Goal: Use online tool/utility: Utilize a website feature to perform a specific function

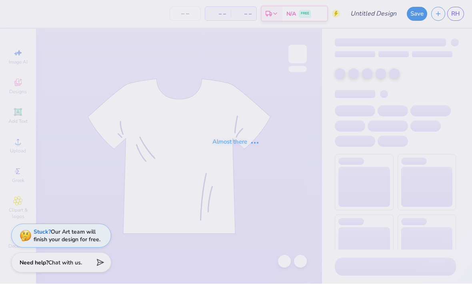
click at [16, 53] on div "Almost there" at bounding box center [236, 142] width 472 height 284
click at [14, 54] on div "Almost there" at bounding box center [236, 142] width 472 height 284
click at [14, 57] on div "Almost there" at bounding box center [236, 142] width 472 height 284
click at [18, 56] on div "Almost there" at bounding box center [236, 142] width 472 height 284
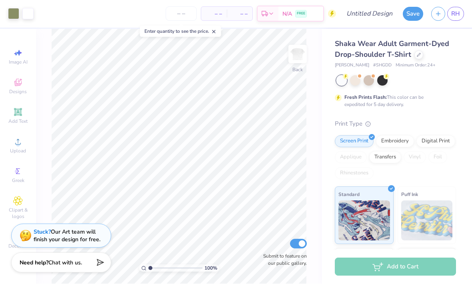
click at [15, 147] on icon at bounding box center [18, 142] width 10 height 10
click at [434, 143] on div "Digital Print" at bounding box center [435, 141] width 39 height 12
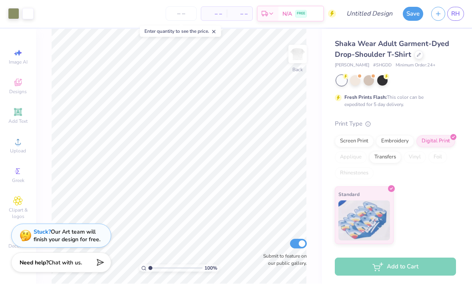
click at [382, 133] on div "Print Type Screen Print Embroidery Digital Print Applique Transfers Vinyl Foil …" at bounding box center [394, 181] width 121 height 125
click at [380, 140] on div "Embroidery" at bounding box center [395, 141] width 38 height 12
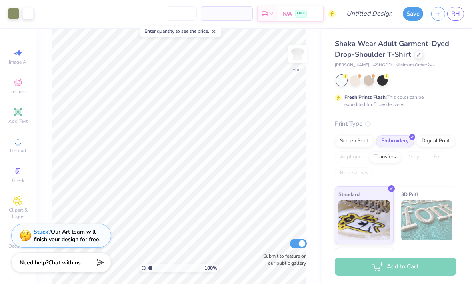
click at [421, 137] on div "Digital Print" at bounding box center [435, 141] width 39 height 12
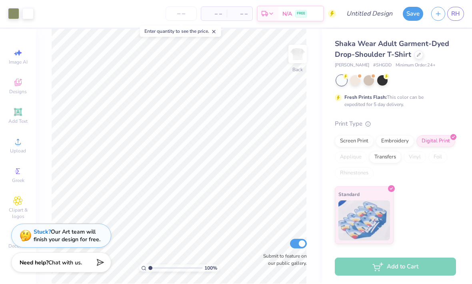
click at [351, 138] on div "Screen Print" at bounding box center [353, 141] width 39 height 12
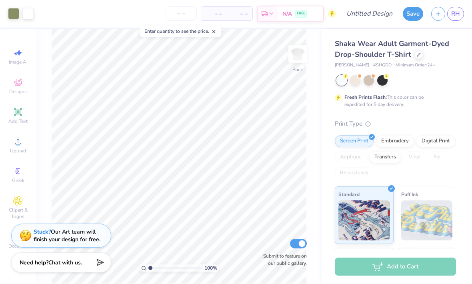
click at [338, 76] on div at bounding box center [341, 81] width 10 height 10
click at [358, 78] on div at bounding box center [355, 81] width 10 height 10
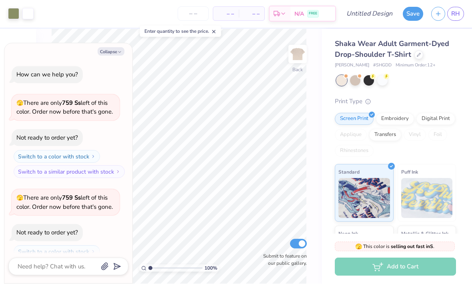
scroll to position [24, 0]
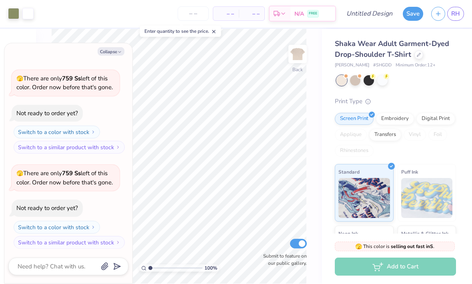
click at [383, 81] on div at bounding box center [382, 81] width 10 height 10
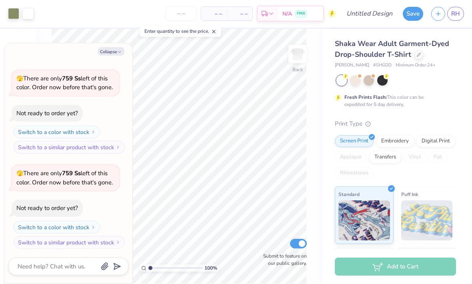
click at [352, 81] on div at bounding box center [355, 81] width 10 height 10
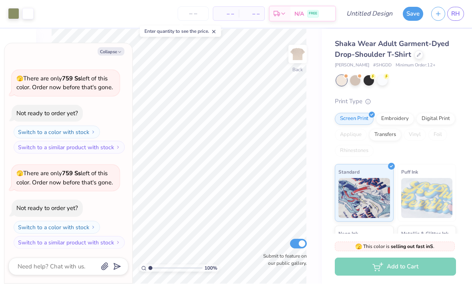
scroll to position [119, 0]
click at [354, 82] on div at bounding box center [355, 81] width 10 height 10
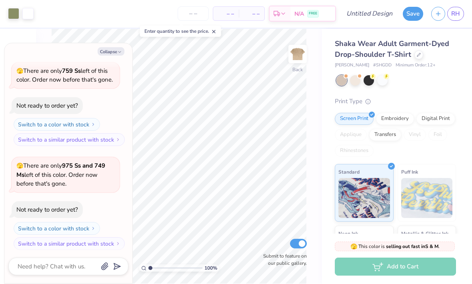
click at [379, 78] on div at bounding box center [382, 81] width 10 height 10
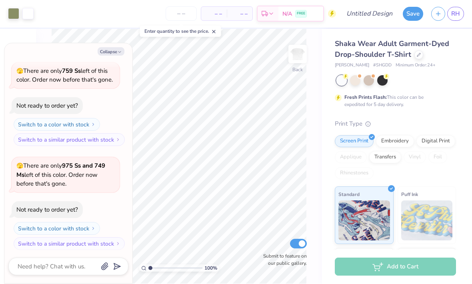
click at [104, 48] on button "Collapse" at bounding box center [111, 52] width 27 height 8
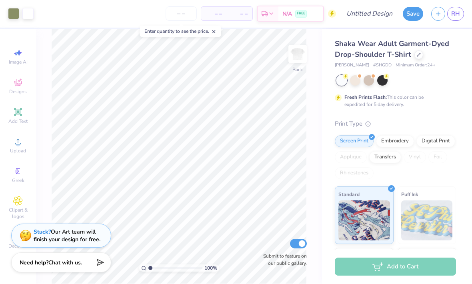
type textarea "x"
click at [26, 201] on div "Clipart & logos" at bounding box center [18, 208] width 28 height 30
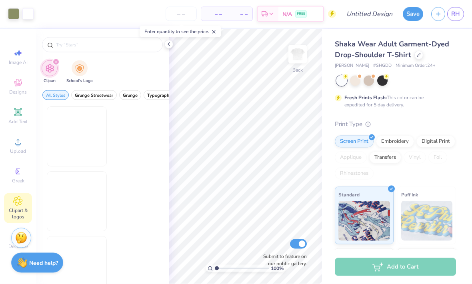
scroll to position [0, 0]
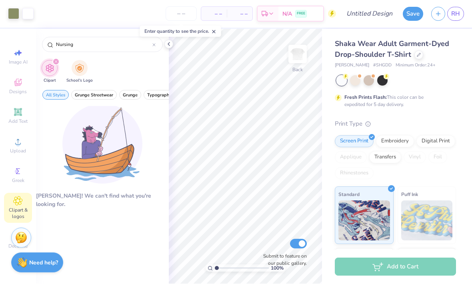
type input "Nursing"
click at [76, 73] on img "filter for School's Logo" at bounding box center [79, 68] width 9 height 9
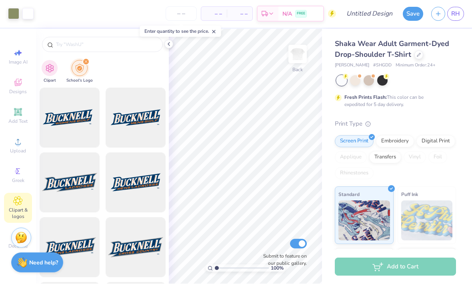
click at [82, 49] on input "text" at bounding box center [106, 45] width 102 height 8
type input "[US_STATE]"
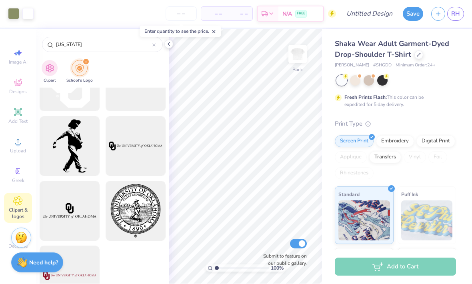
click at [76, 239] on div at bounding box center [70, 211] width 60 height 60
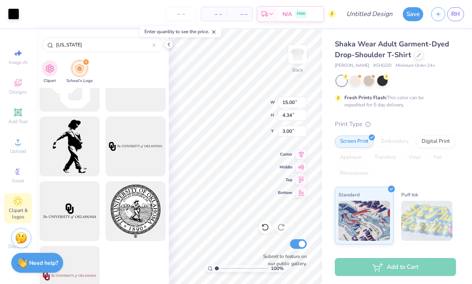
type input "4.82"
click at [79, 248] on div at bounding box center [70, 276] width 60 height 60
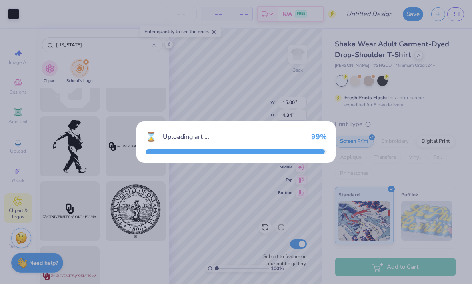
type input "2.46"
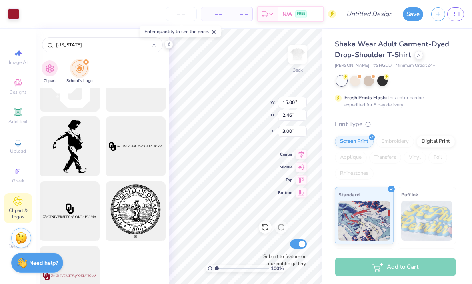
type input "11.55"
type input "4.34"
type input "15.81"
click at [165, 46] on div at bounding box center [168, 44] width 9 height 9
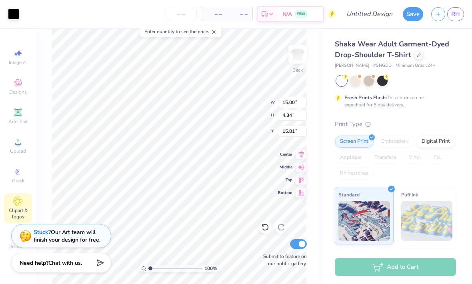
click at [259, 230] on div at bounding box center [265, 227] width 13 height 13
type input "4.82"
click at [264, 225] on icon at bounding box center [265, 227] width 8 height 8
type input "2.46"
type input "3.00"
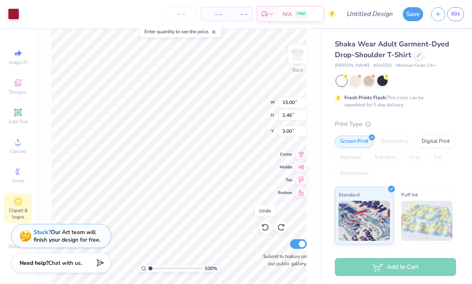
click at [265, 231] on icon at bounding box center [265, 227] width 8 height 8
click at [265, 227] on icon at bounding box center [265, 227] width 8 height 8
click at [262, 227] on icon at bounding box center [265, 227] width 8 height 8
click at [12, 205] on div "Clipart & logos" at bounding box center [18, 208] width 28 height 30
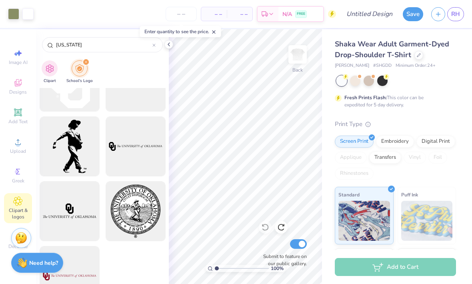
scroll to position [619, 0]
click at [80, 247] on div at bounding box center [70, 276] width 60 height 60
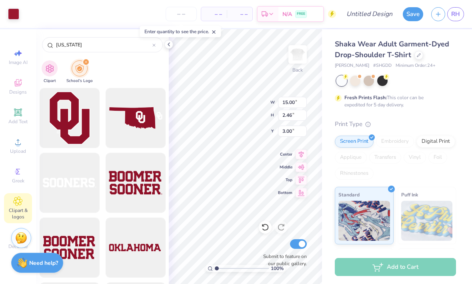
scroll to position [0, 0]
click at [52, 64] on img "filter for Clipart" at bounding box center [49, 68] width 9 height 9
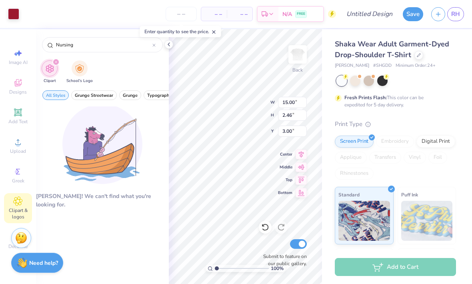
click at [73, 60] on div "filter for School's Logo" at bounding box center [80, 68] width 16 height 16
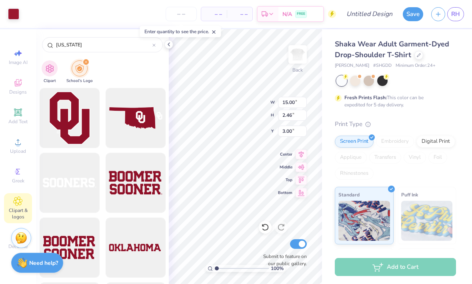
click at [76, 64] on img "filter for School's Logo" at bounding box center [79, 68] width 9 height 9
click at [88, 58] on div "filter for School's Logo" at bounding box center [85, 61] width 7 height 7
click at [71, 44] on input "[US_STATE]" at bounding box center [103, 45] width 97 height 8
click at [148, 44] on input "[US_STATE]" at bounding box center [103, 45] width 97 height 8
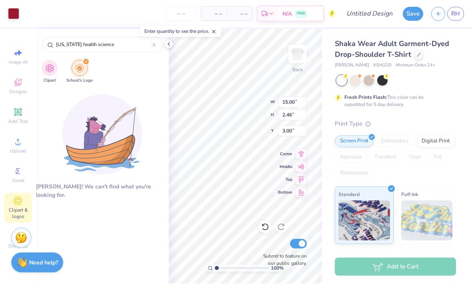
click at [73, 43] on input "[US_STATE] health science" at bounding box center [103, 45] width 97 height 8
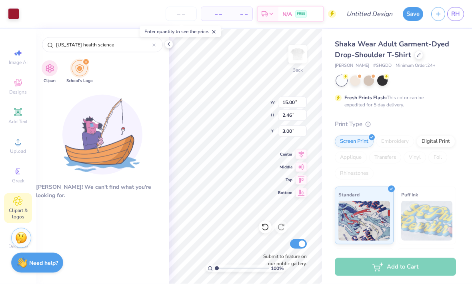
click at [72, 41] on input "[US_STATE] health science" at bounding box center [103, 45] width 97 height 8
type input "[US_STATE] health science"
click at [72, 40] on div "[US_STATE] health science" at bounding box center [102, 44] width 121 height 15
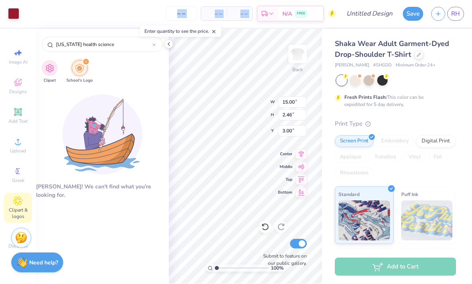
click at [68, 46] on input "[US_STATE] health science" at bounding box center [103, 45] width 97 height 8
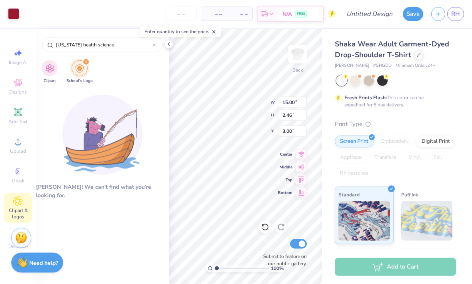
click at [154, 48] on div at bounding box center [153, 44] width 3 height 7
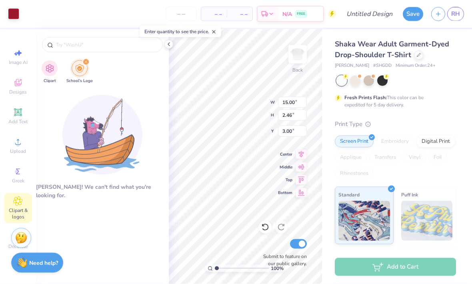
click at [50, 68] on img "filter for Clipart" at bounding box center [49, 68] width 9 height 9
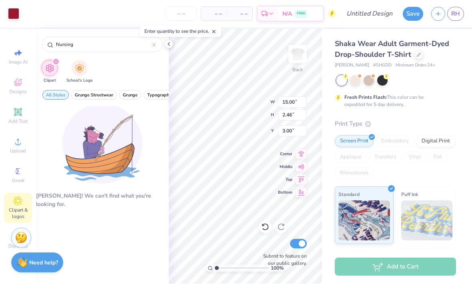
click at [72, 48] on input "Nursing" at bounding box center [103, 45] width 97 height 8
type input "N"
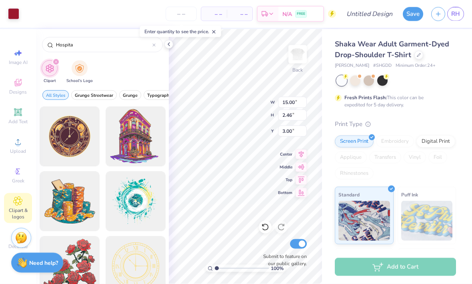
type input "Hospital"
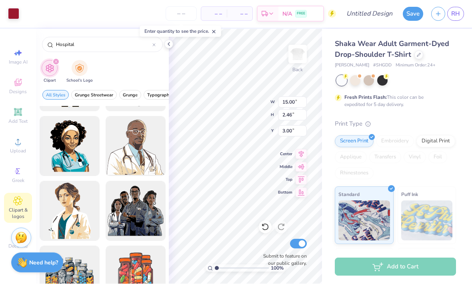
click at [152, 48] on div at bounding box center [153, 44] width 3 height 7
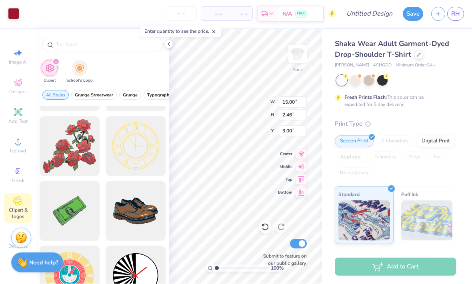
click at [76, 43] on input "text" at bounding box center [106, 45] width 102 height 8
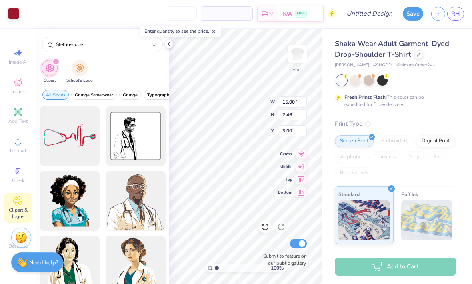
type input "Stethoscope"
click at [60, 144] on div at bounding box center [70, 136] width 60 height 60
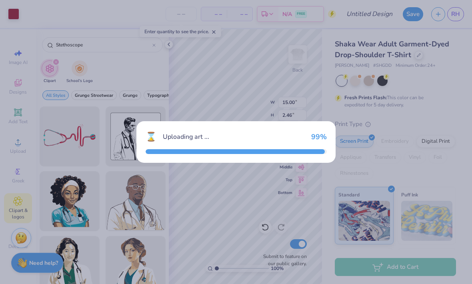
type input "7.09"
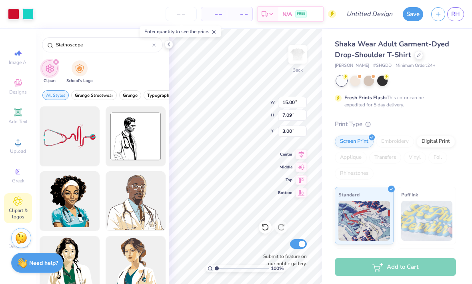
type input "8.76"
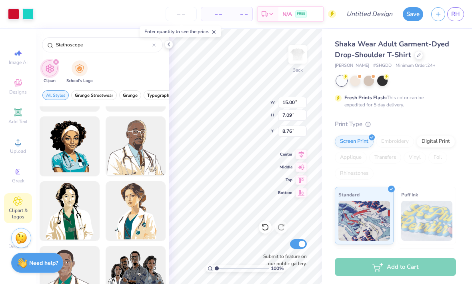
scroll to position [55, 0]
click at [155, 47] on icon at bounding box center [153, 45] width 3 height 3
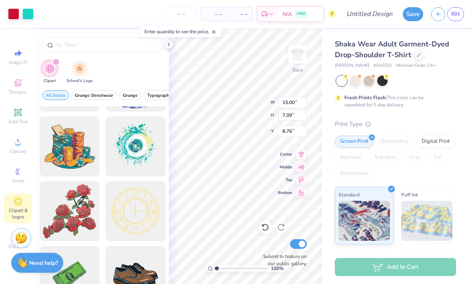
click at [61, 46] on input "text" at bounding box center [106, 45] width 102 height 8
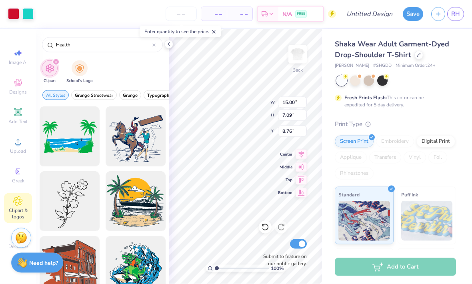
type input "Health"
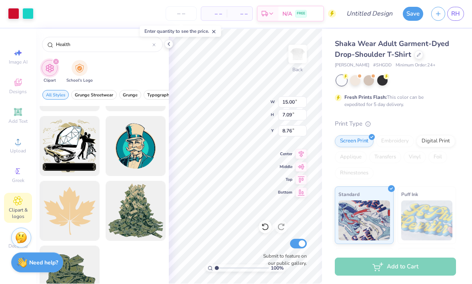
scroll to position [1738, 0]
click at [264, 227] on icon at bounding box center [265, 227] width 8 height 8
type input "3.00"
click at [263, 225] on icon at bounding box center [264, 227] width 7 height 7
type input "2.46"
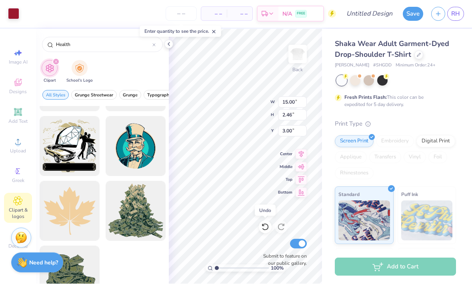
type input "6.99"
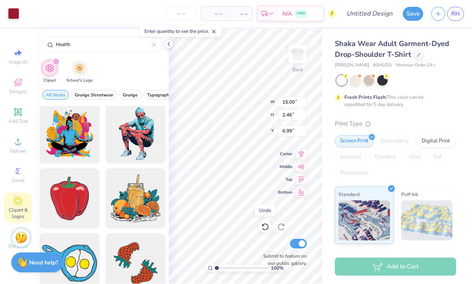
scroll to position [1228, 0]
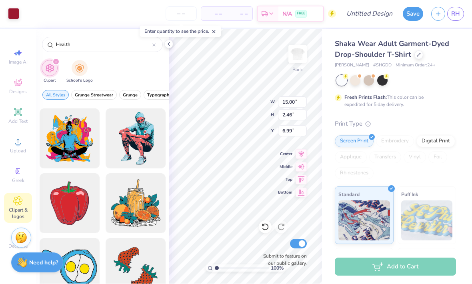
click at [119, 185] on div at bounding box center [135, 203] width 60 height 60
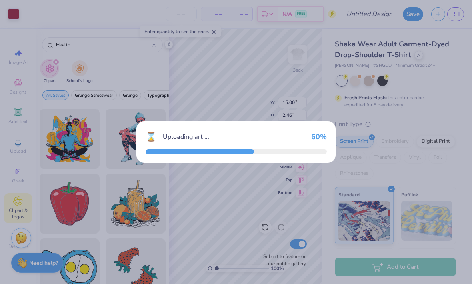
type input "14.39"
type input "3.00"
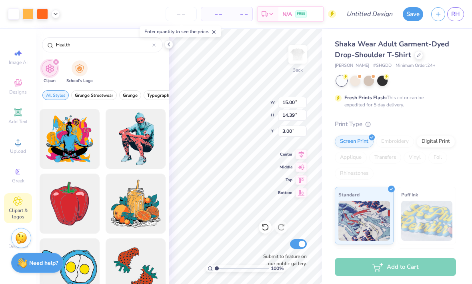
click at [268, 229] on icon at bounding box center [265, 227] width 8 height 8
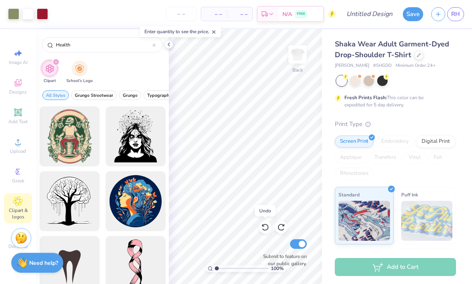
scroll to position [0, 0]
click at [161, 52] on div "Health" at bounding box center [102, 42] width 133 height 27
click at [151, 48] on input "Health" at bounding box center [103, 45] width 97 height 8
click at [153, 48] on div at bounding box center [153, 44] width 3 height 7
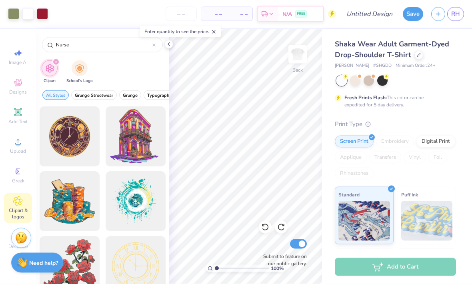
type input "Nurse"
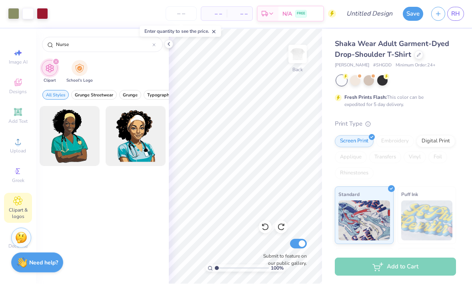
click at [155, 48] on div at bounding box center [153, 44] width 3 height 7
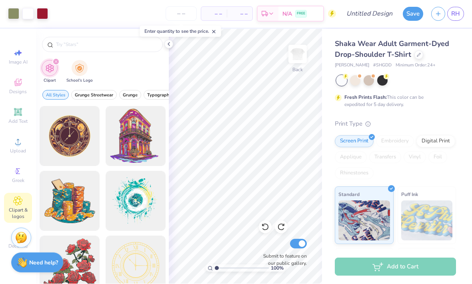
click at [16, 84] on icon at bounding box center [18, 83] width 6 height 5
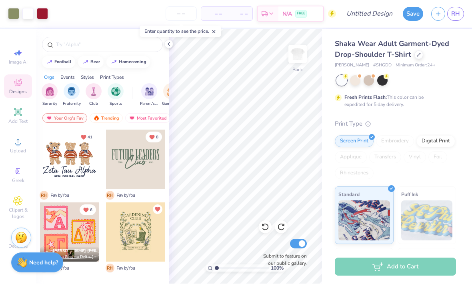
click at [58, 161] on div at bounding box center [69, 159] width 59 height 59
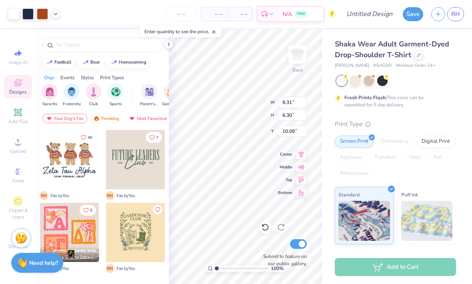
type input "9.80"
